Goal: Navigation & Orientation: Find specific page/section

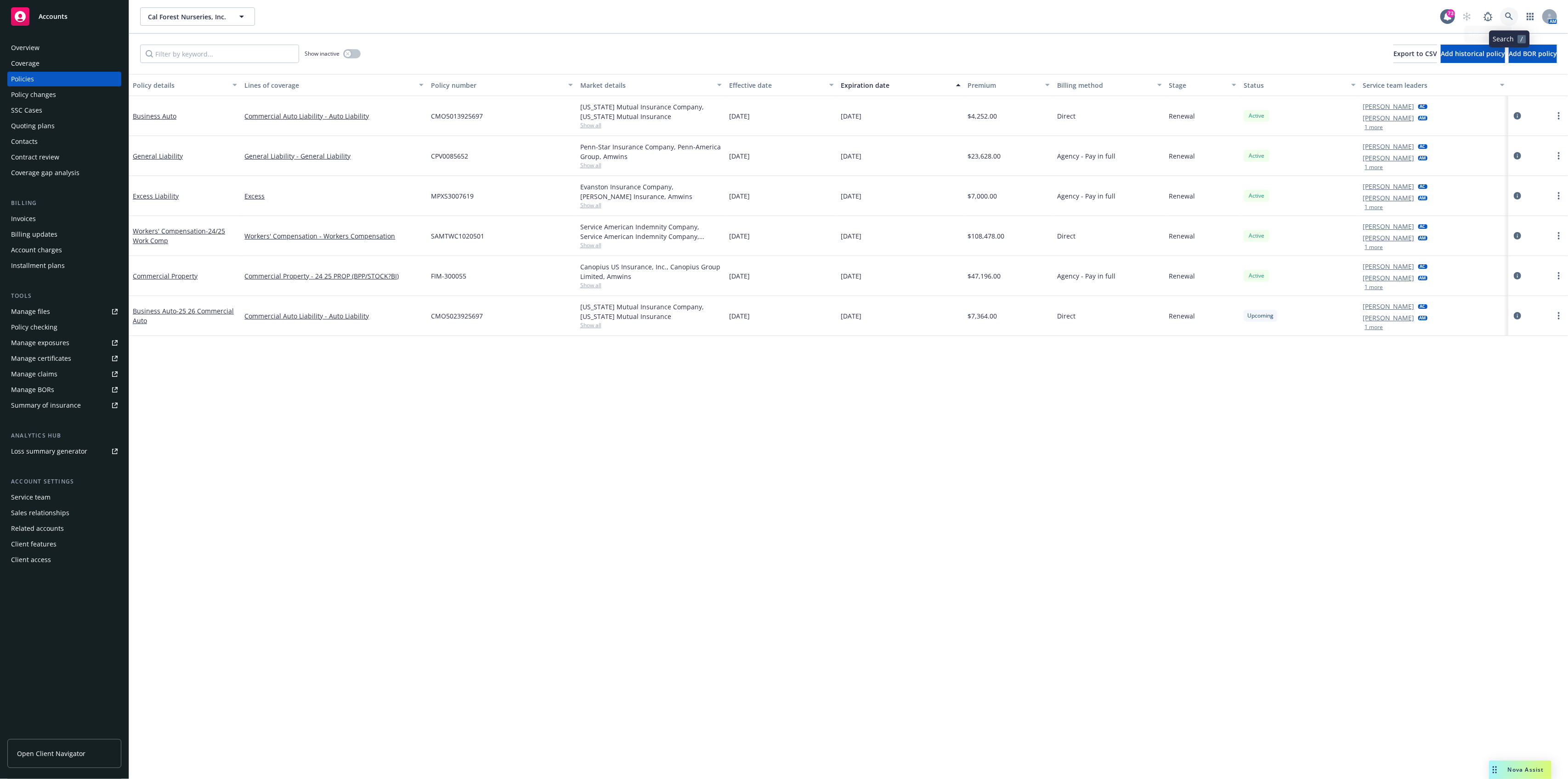
click at [1513, 17] on icon at bounding box center [1510, 16] width 9 height 9
